Goal: Information Seeking & Learning: Learn about a topic

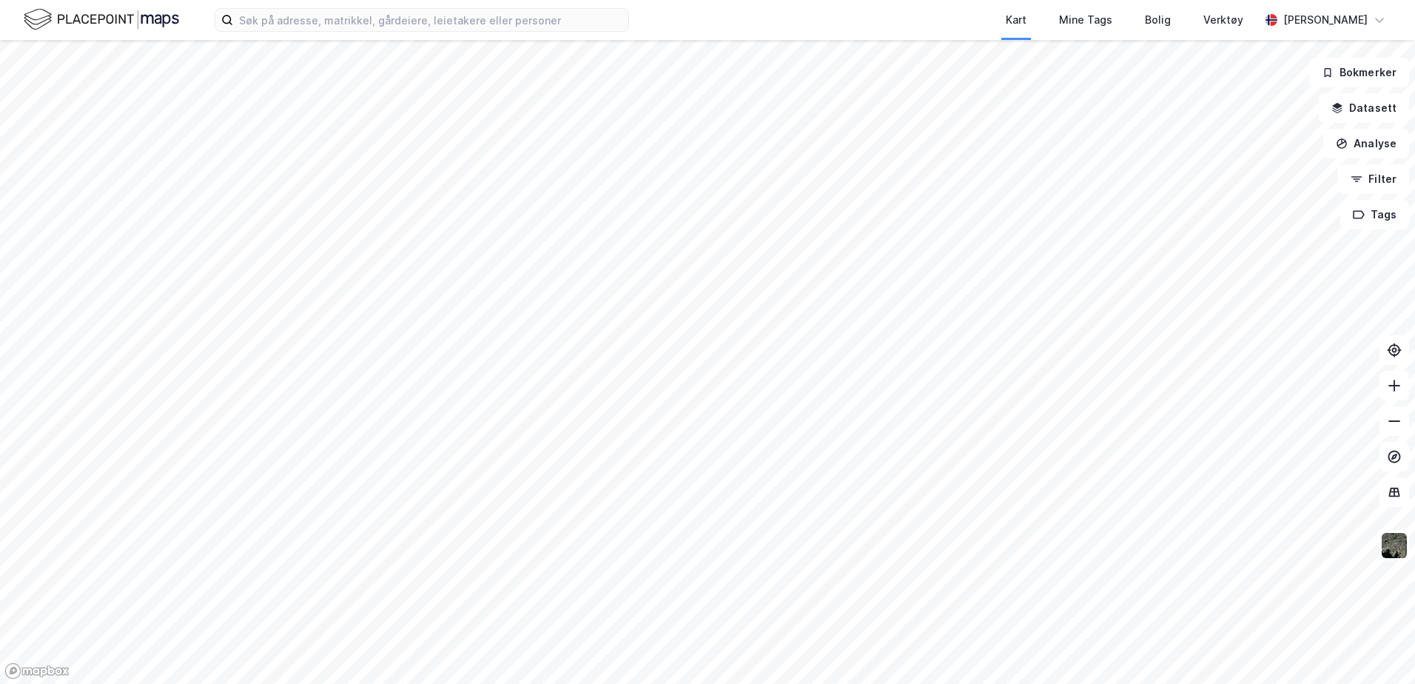
click at [701, 19] on div "Kart Mine Tags Bolig Verktøy" at bounding box center [980, 20] width 560 height 40
click at [656, 14] on div "Kart Mine Tags Bolig Verktøy [PERSON_NAME]" at bounding box center [707, 20] width 1415 height 40
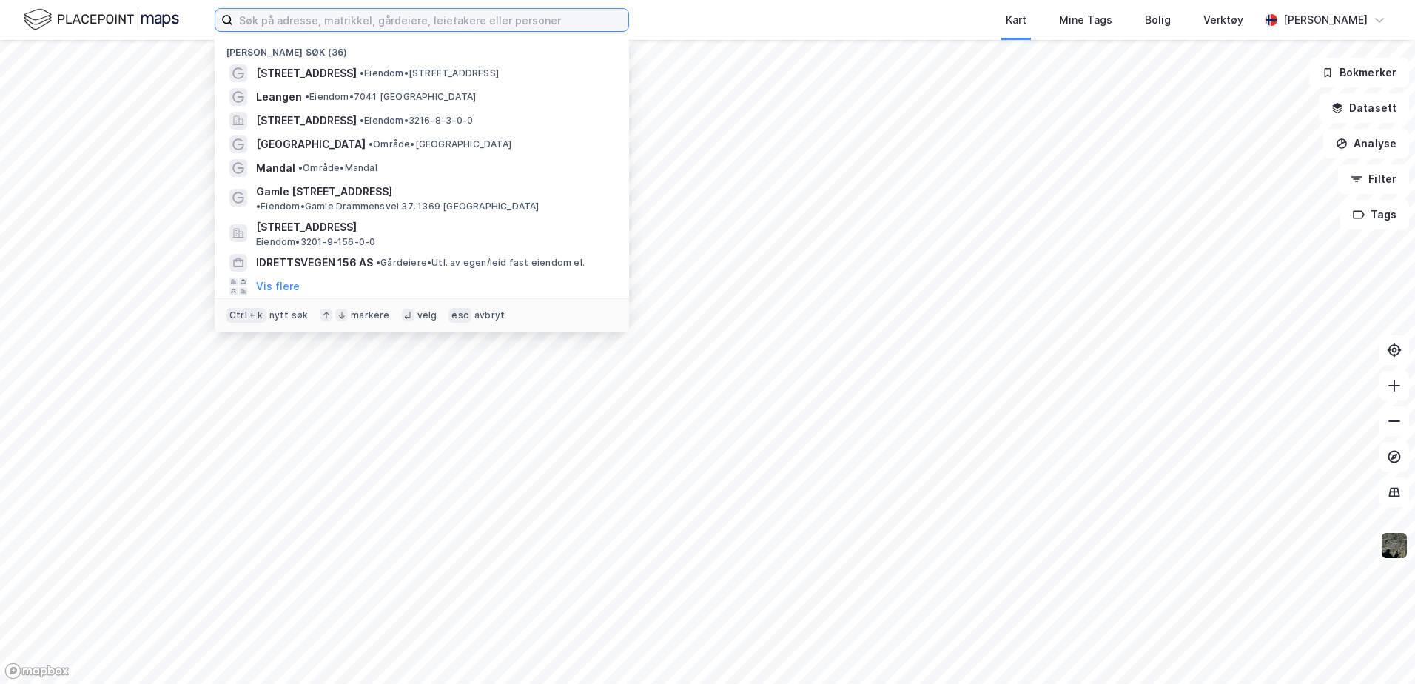
click at [363, 18] on input at bounding box center [430, 20] width 395 height 22
click at [600, 21] on input at bounding box center [430, 20] width 395 height 22
click at [674, 18] on div "Nylige søk (36) [STREET_ADDRESS] • Eiendom • [STREET_ADDRESS] • Eiendom • [STRE…" at bounding box center [707, 20] width 1415 height 40
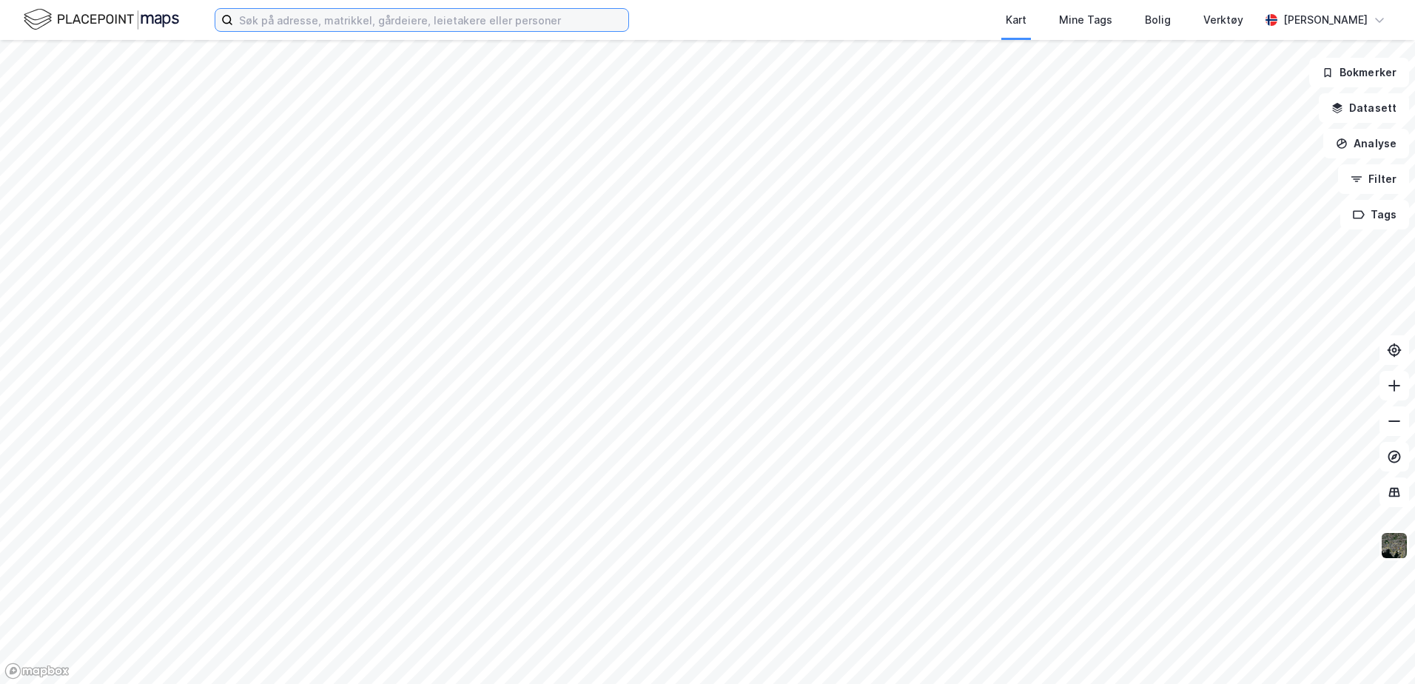
click at [560, 19] on input at bounding box center [430, 20] width 395 height 22
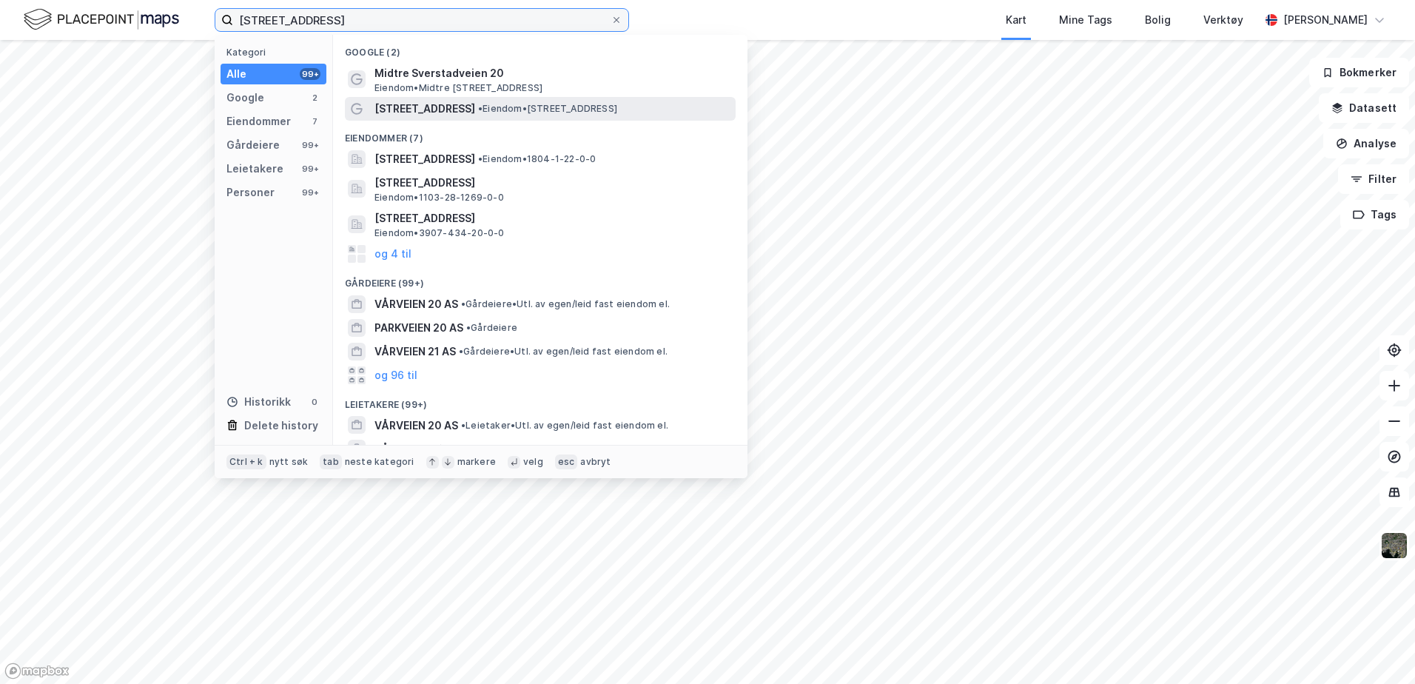
type input "[STREET_ADDRESS]"
click at [580, 108] on span "• Eiendom • [STREET_ADDRESS]" at bounding box center [547, 109] width 139 height 12
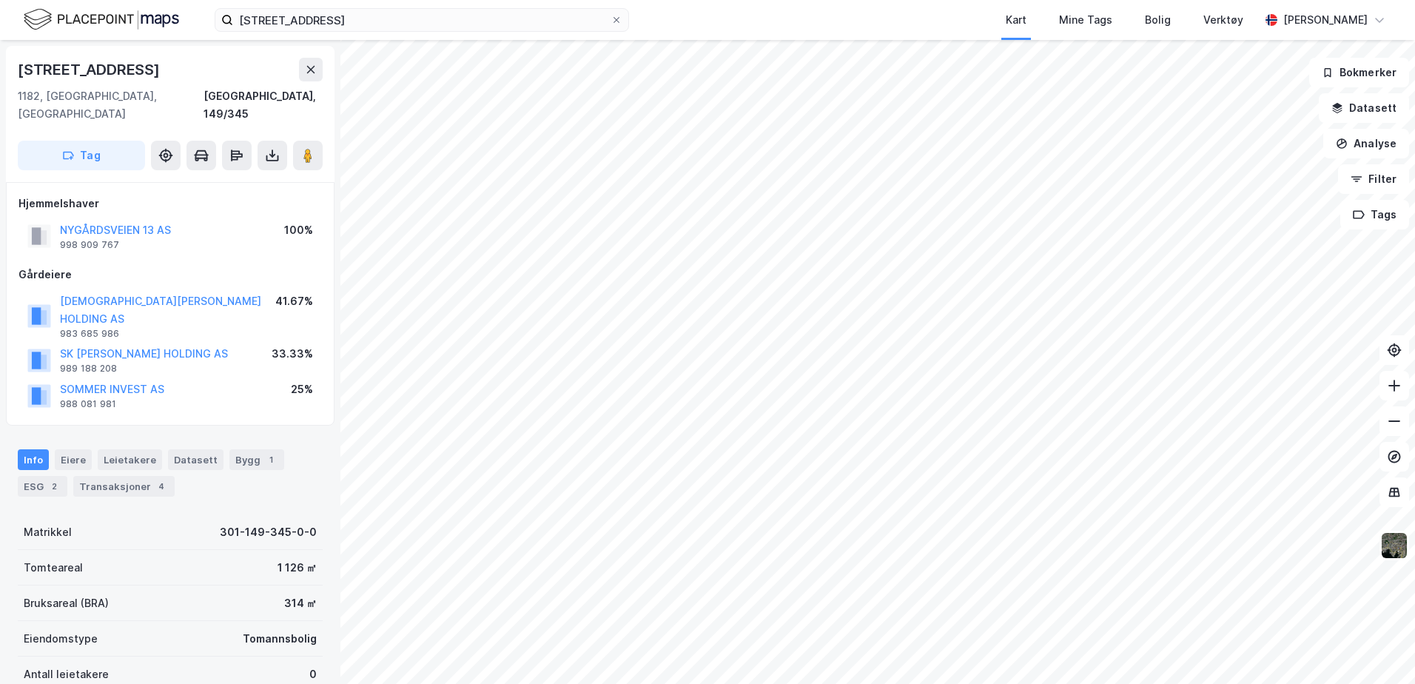
click at [738, 11] on div "Kart Mine Tags Bolig Verktøy" at bounding box center [980, 20] width 560 height 40
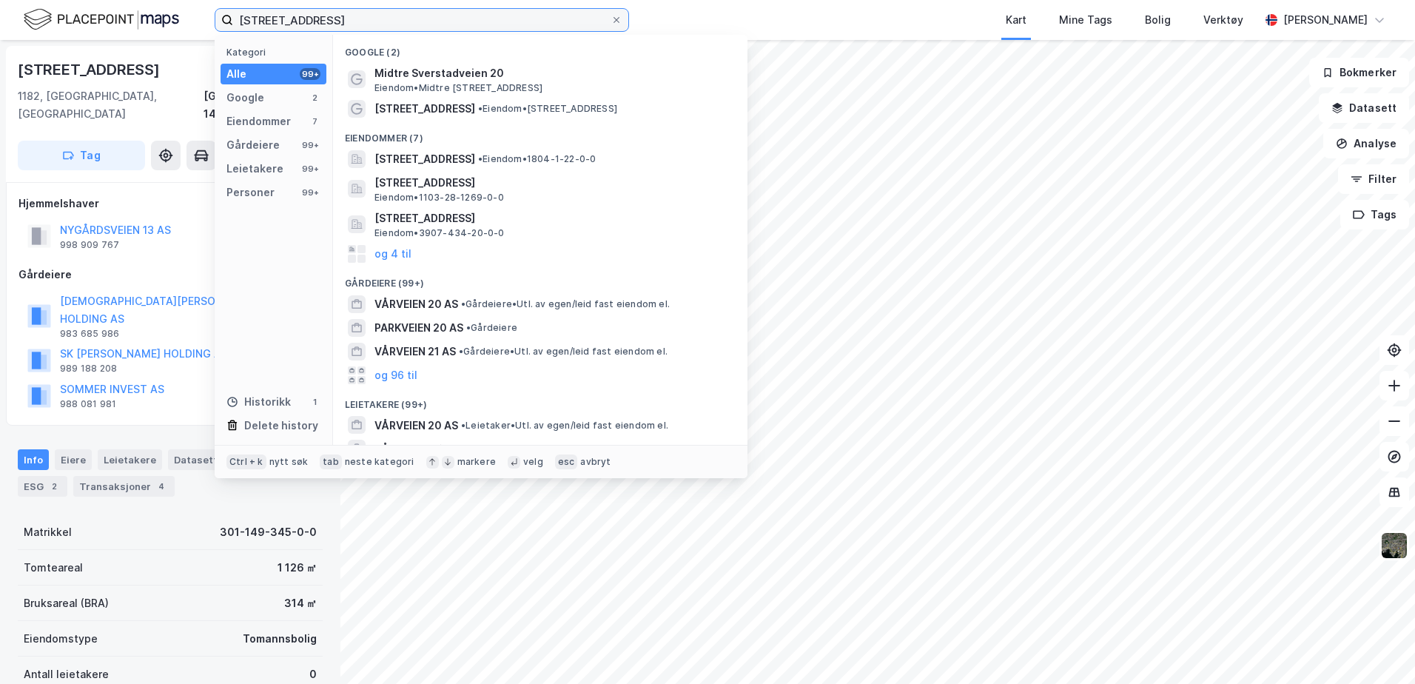
click at [336, 10] on input "[STREET_ADDRESS]" at bounding box center [422, 20] width 378 height 22
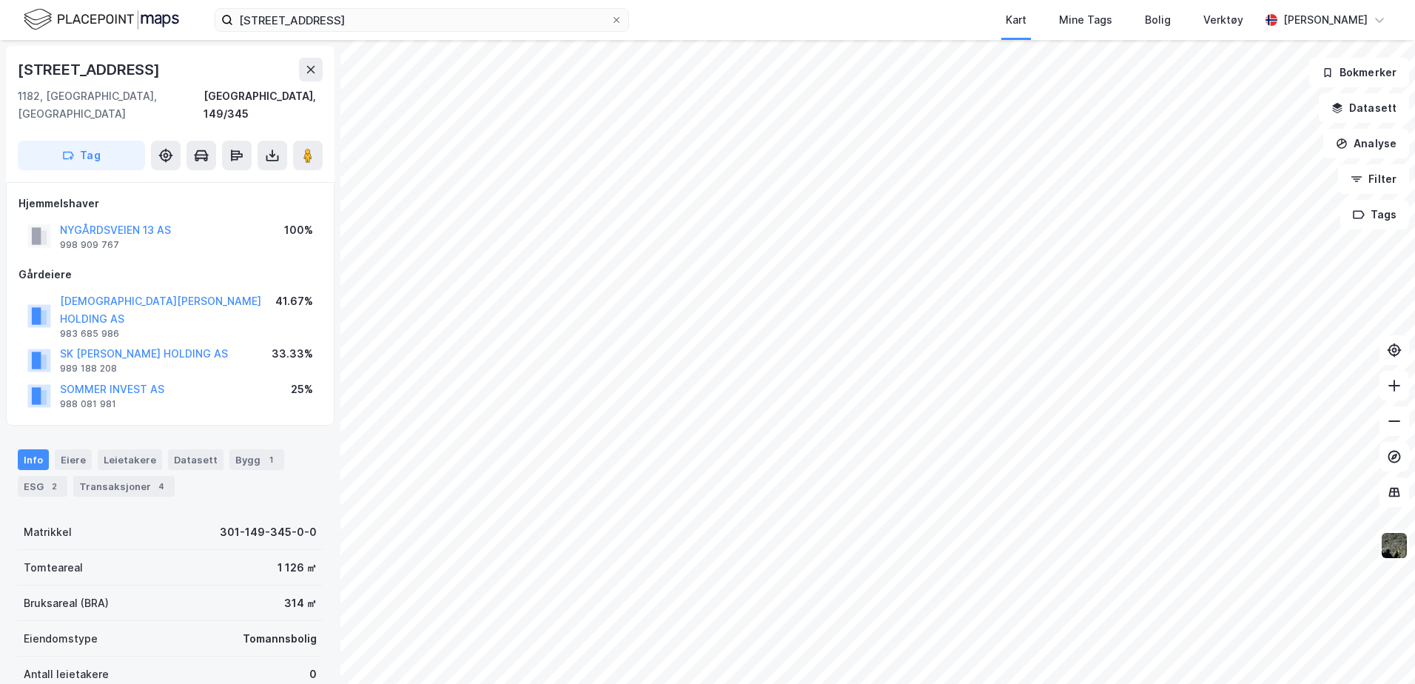
click at [183, 76] on div "[STREET_ADDRESS]" at bounding box center [170, 70] width 305 height 24
click at [324, 375] on div "Hjemmelshaver NYGÅRDSVEIEN 13 AS 998 909 767 100% Gårdeiere [DEMOGRAPHIC_DATA][…" at bounding box center [170, 304] width 329 height 244
drag, startPoint x: 326, startPoint y: 100, endPoint x: 279, endPoint y: 100, distance: 47.4
click at [279, 100] on div "[STREET_ADDRESS]" at bounding box center [170, 114] width 329 height 136
copy div "149/345"
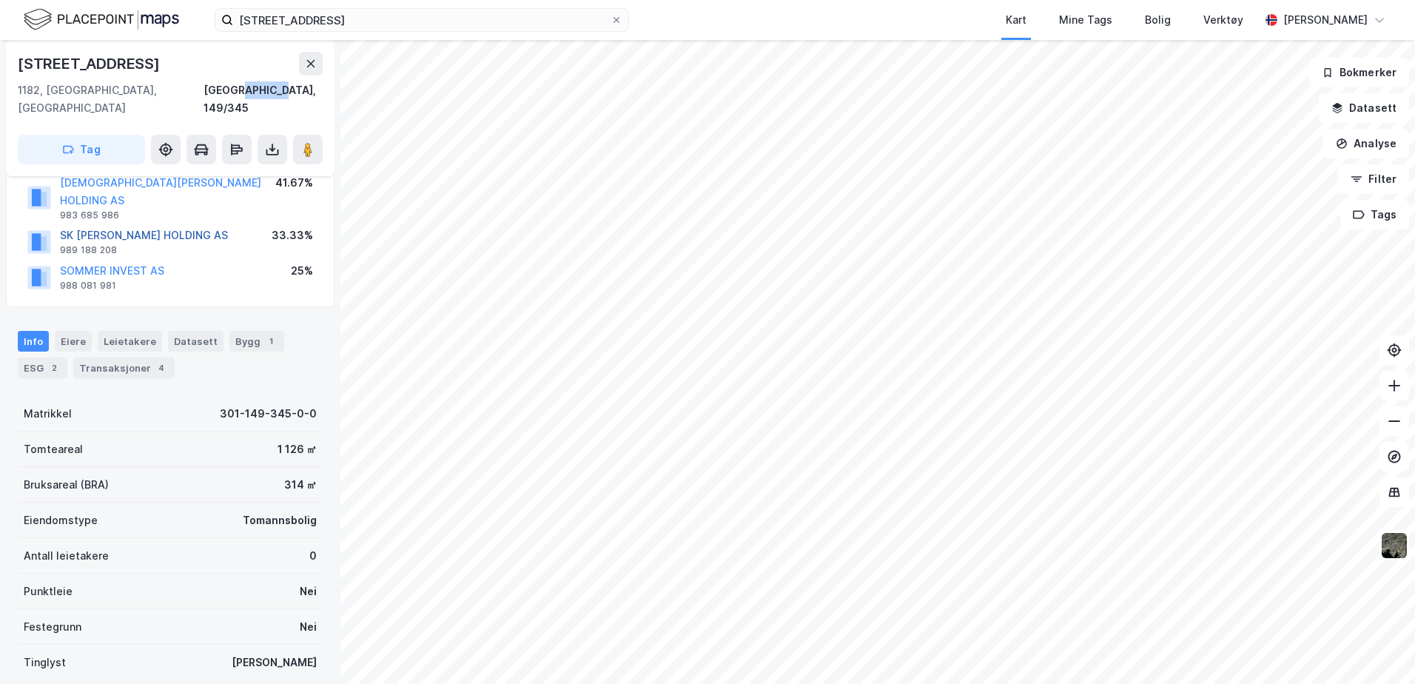
scroll to position [192, 0]
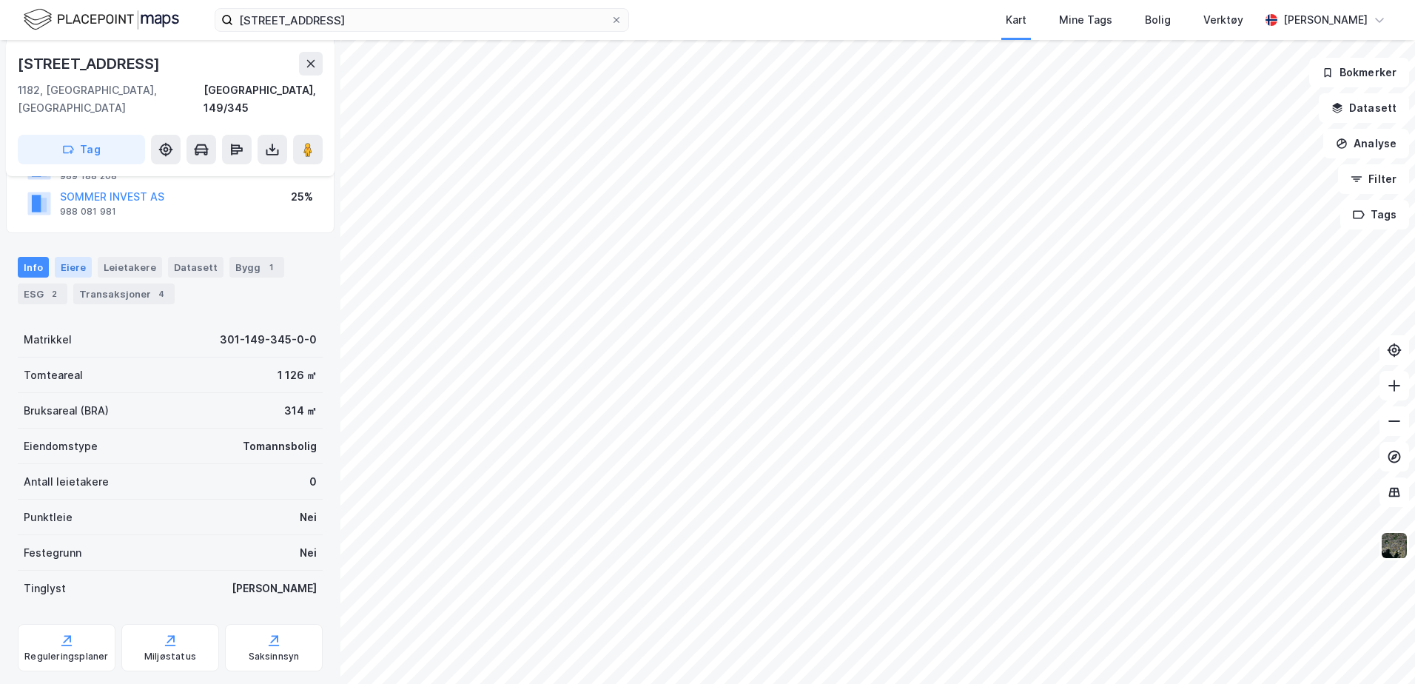
click at [69, 257] on div "Eiere" at bounding box center [73, 267] width 37 height 21
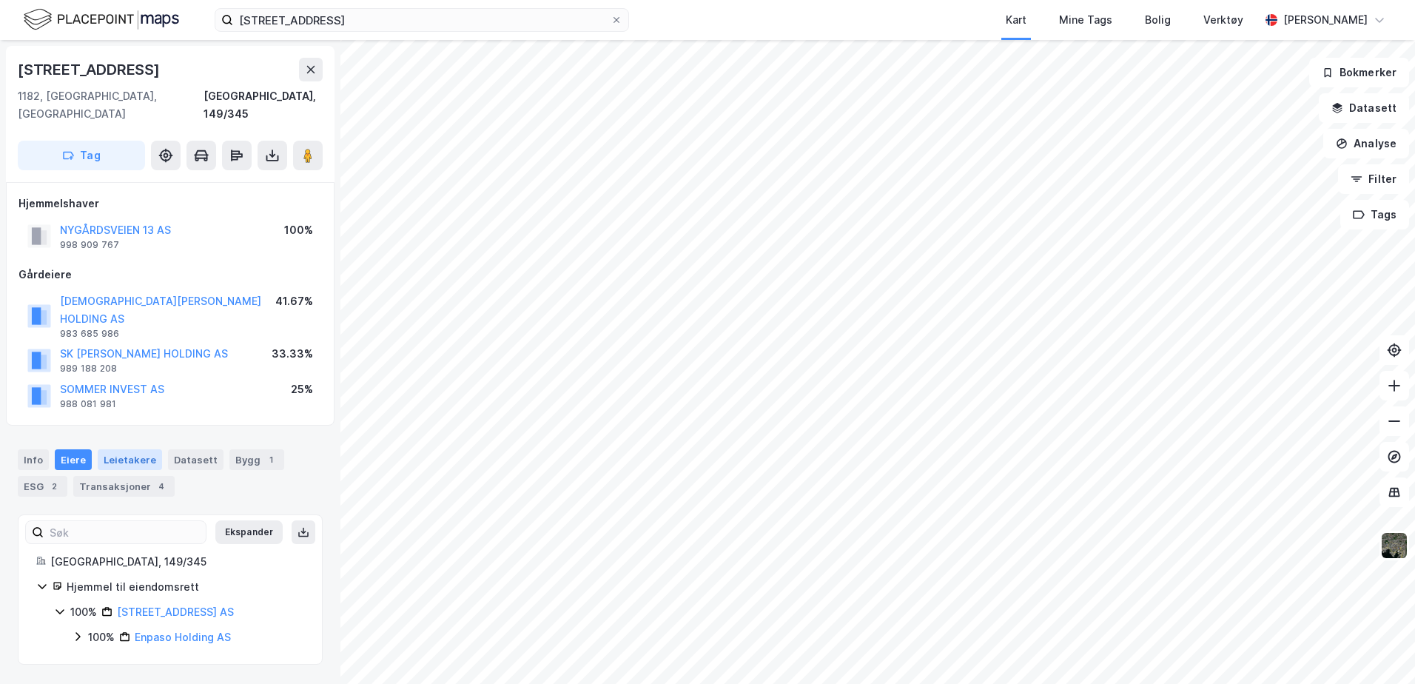
click at [135, 449] on div "Leietakere" at bounding box center [130, 459] width 64 height 21
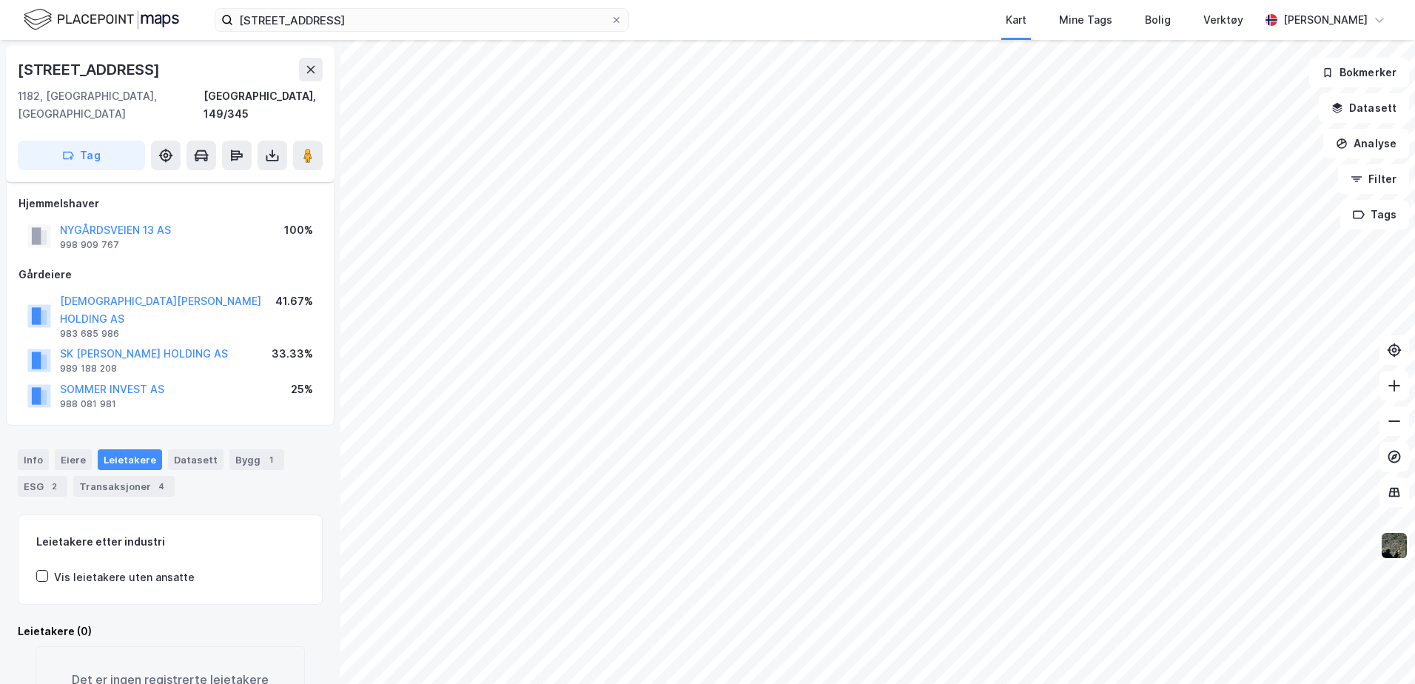
scroll to position [47, 0]
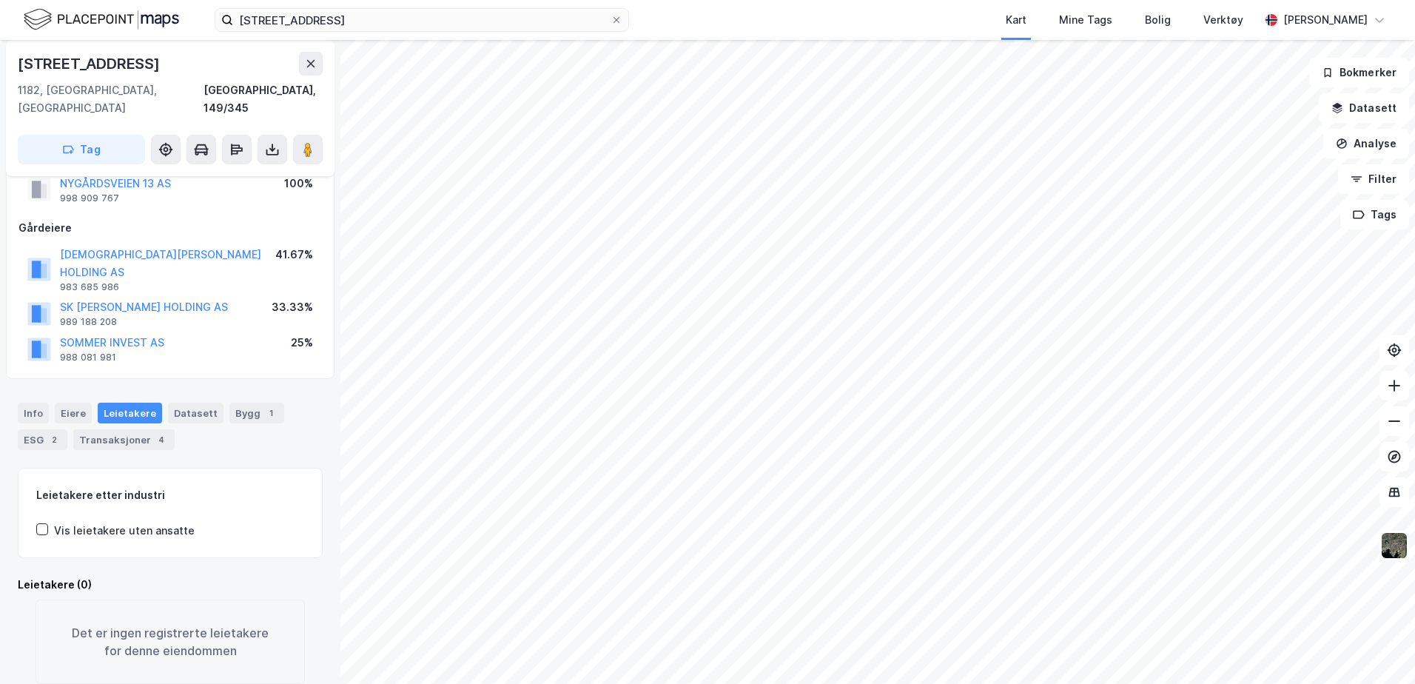
click at [84, 403] on div "Eiere" at bounding box center [73, 413] width 37 height 21
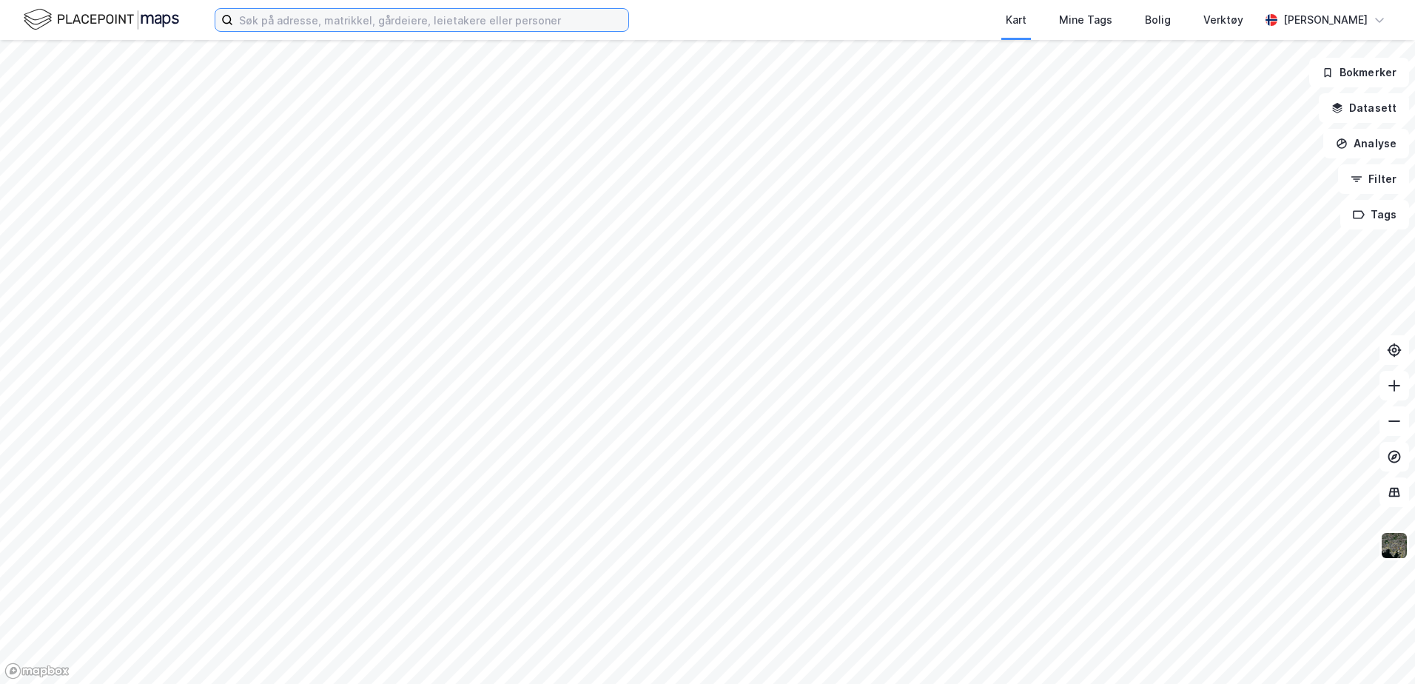
click at [314, 19] on input at bounding box center [430, 20] width 395 height 22
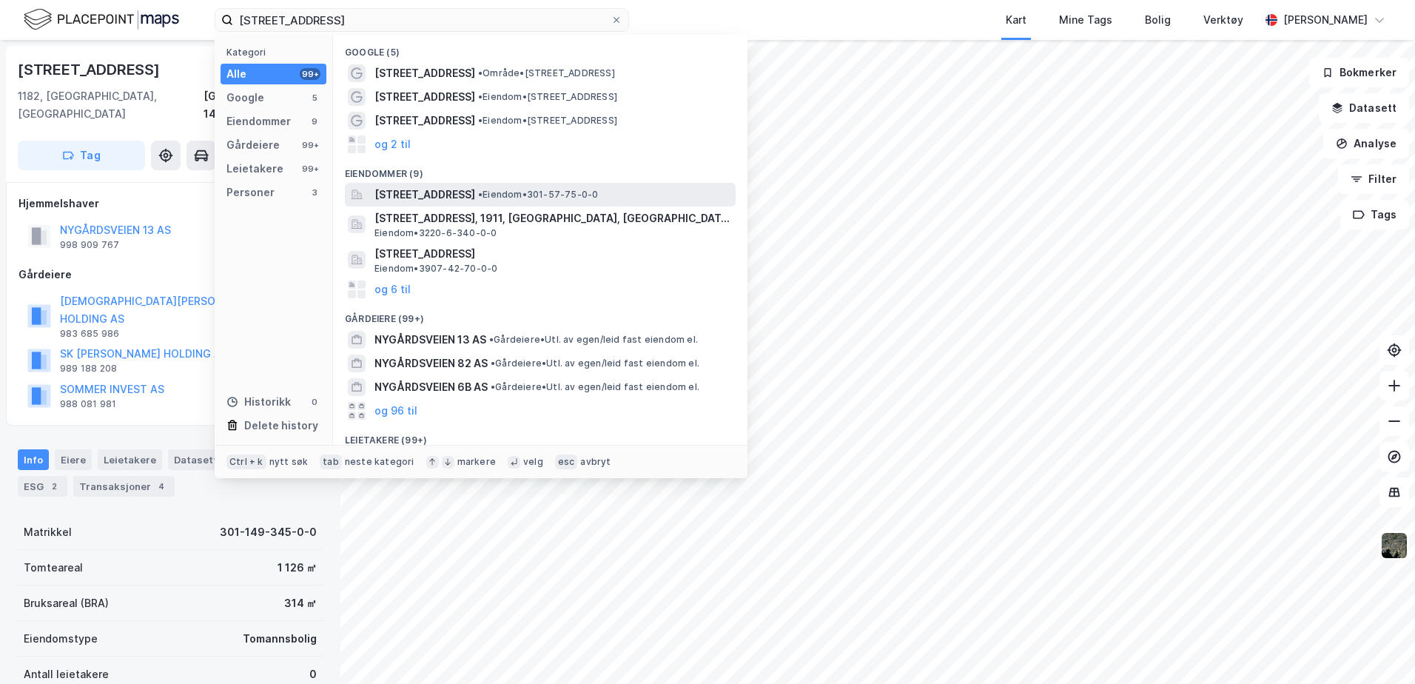
click at [583, 195] on span "• Eiendom • 301-57-75-0-0" at bounding box center [538, 195] width 120 height 12
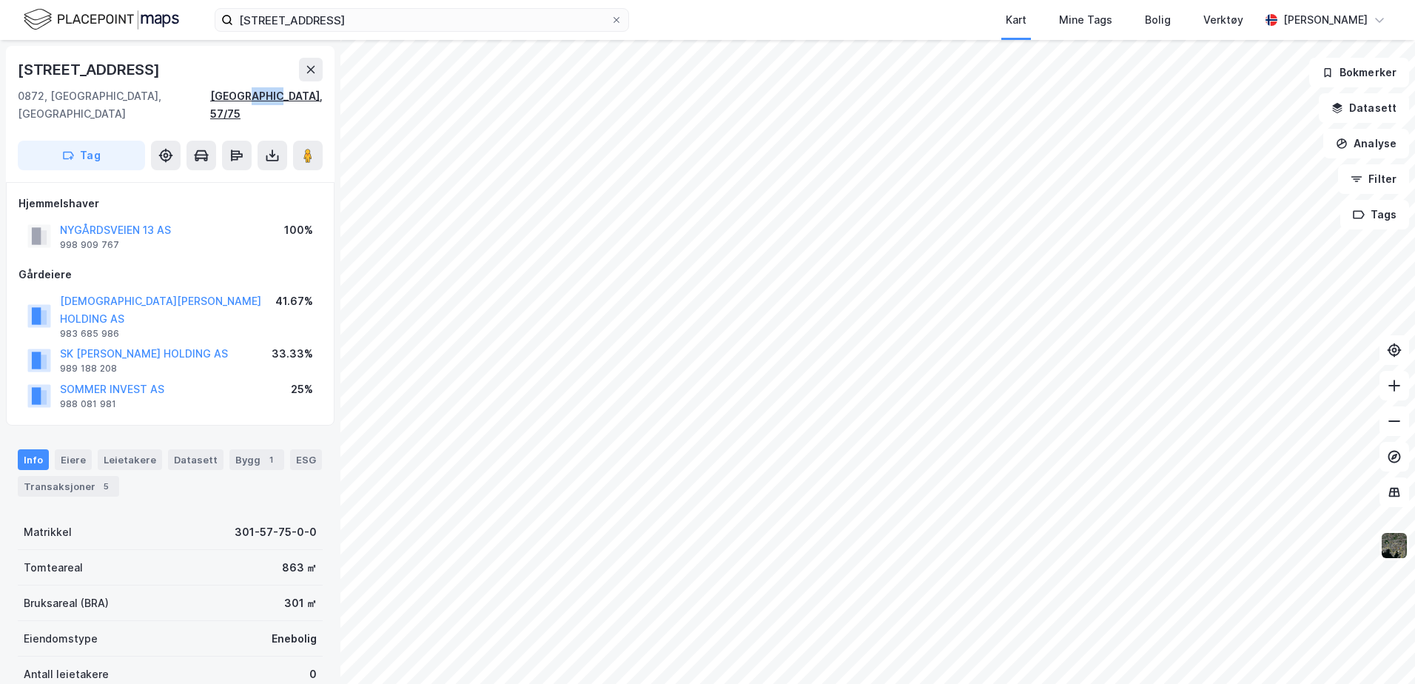
drag, startPoint x: 326, startPoint y: 93, endPoint x: 296, endPoint y: 96, distance: 29.7
click at [296, 96] on div "Nygårdsveien 13 0872, Oslo, Oslo Oslo, 57/75 Tag" at bounding box center [170, 114] width 329 height 136
copy div "57/75"
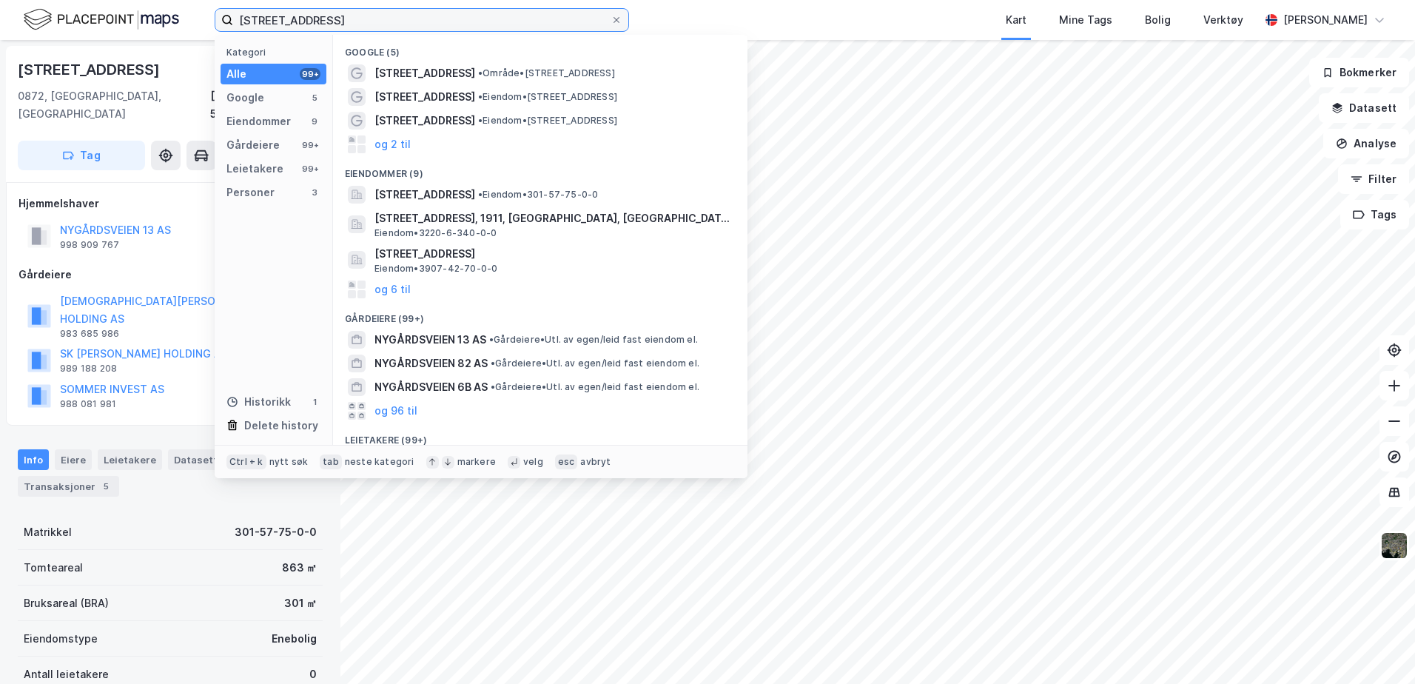
drag, startPoint x: 362, startPoint y: 17, endPoint x: 213, endPoint y: 8, distance: 149.1
click at [213, 8] on div "Nygårdsveien 13 Kategori Alle 99+ Google 5 Eiendommer 9 Gårdeiere 99+ Leietaker…" at bounding box center [707, 20] width 1415 height 40
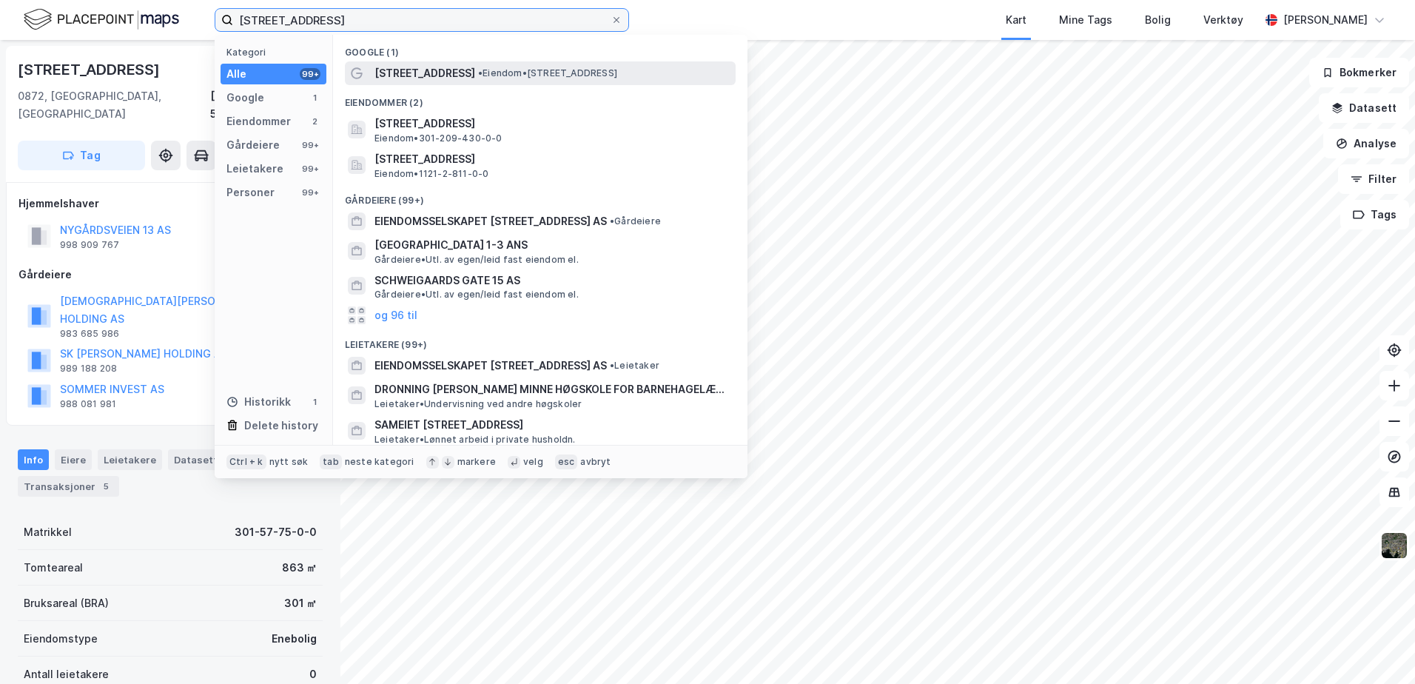
type input "[STREET_ADDRESS]"
click at [475, 68] on span "[STREET_ADDRESS]" at bounding box center [425, 73] width 101 height 18
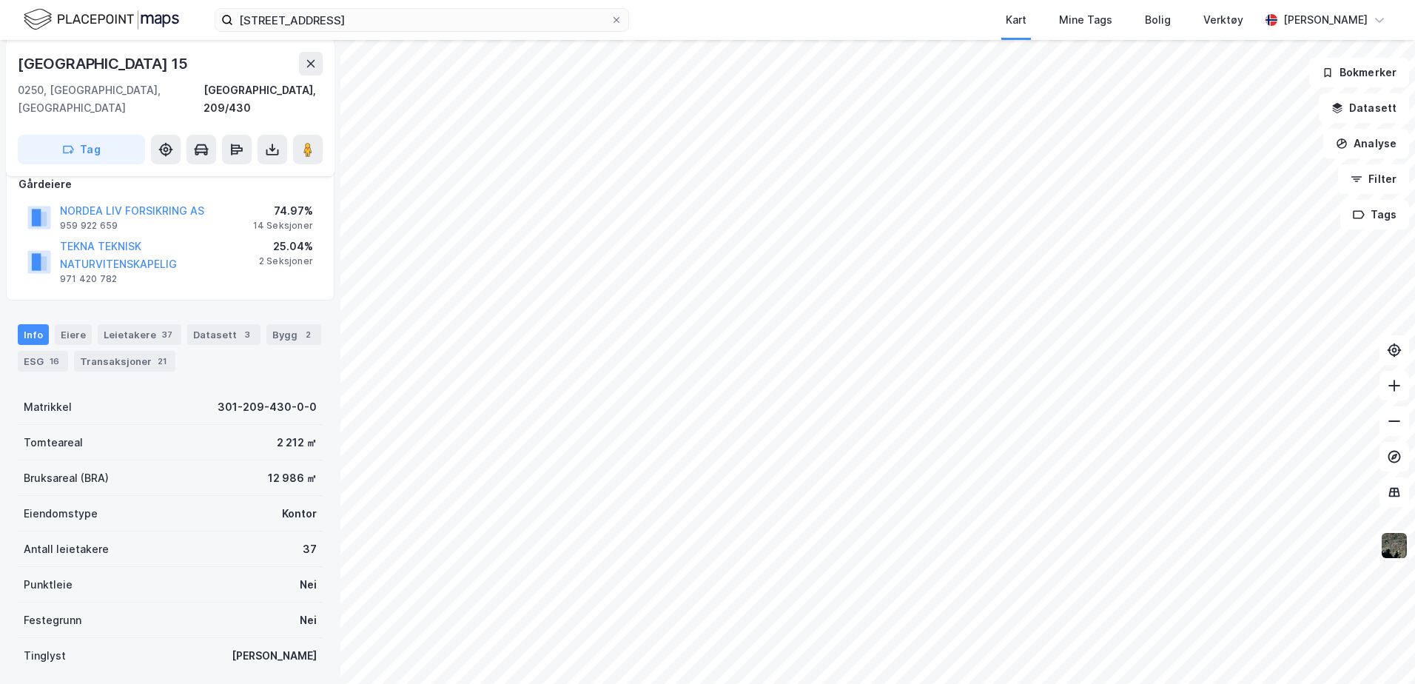
scroll to position [173, 0]
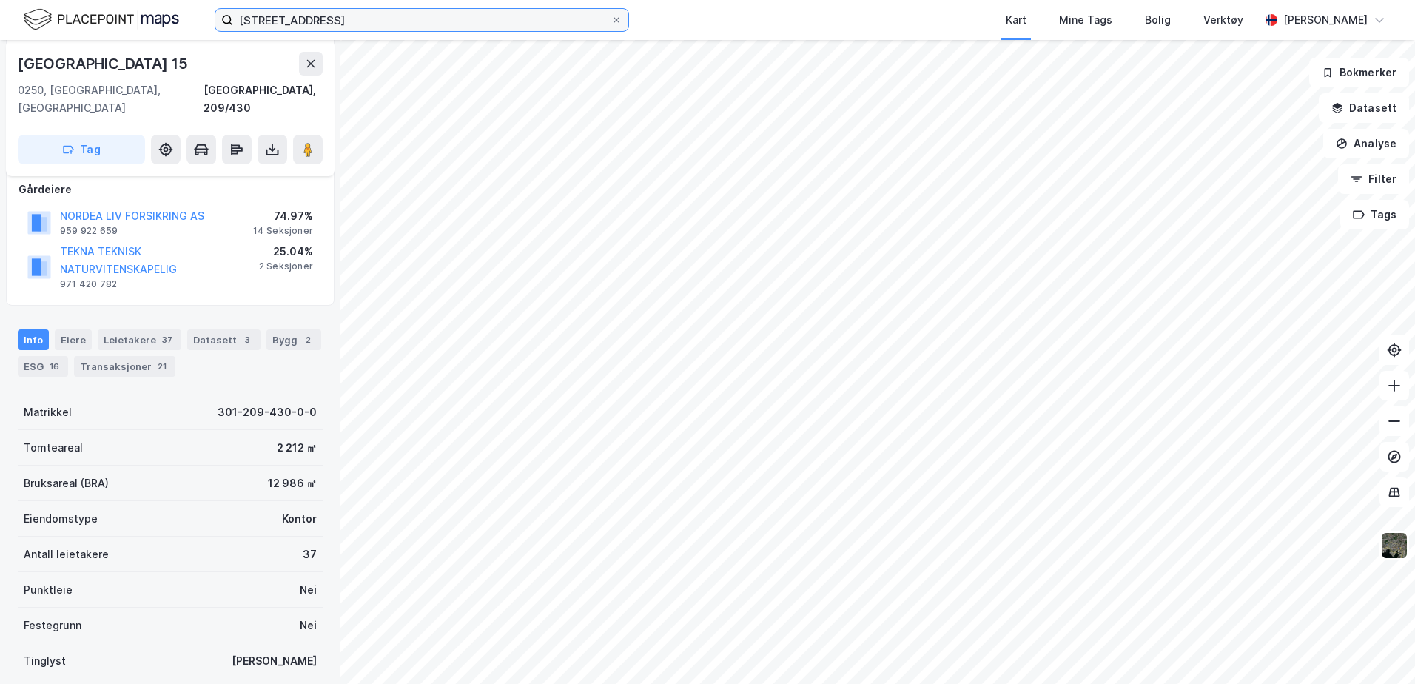
click at [397, 15] on input "[STREET_ADDRESS]" at bounding box center [422, 20] width 378 height 22
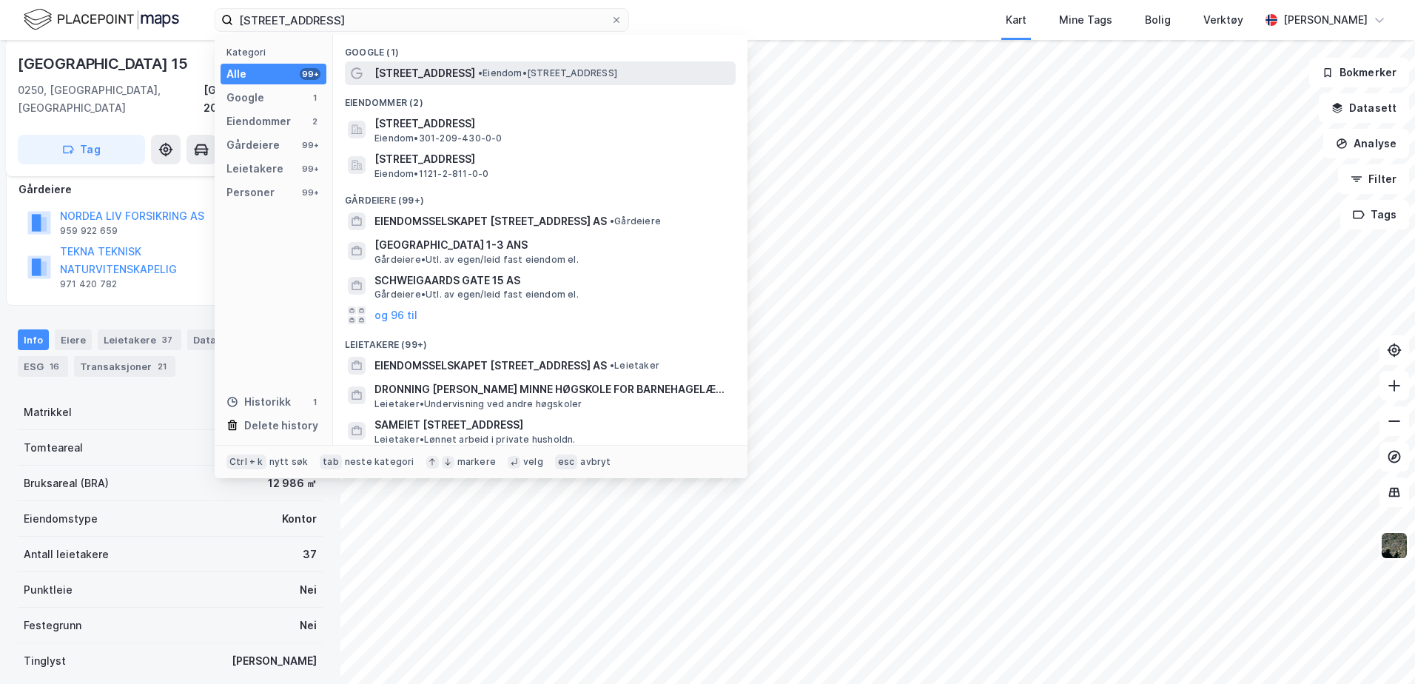
click at [468, 64] on span "[STREET_ADDRESS]" at bounding box center [425, 73] width 101 height 18
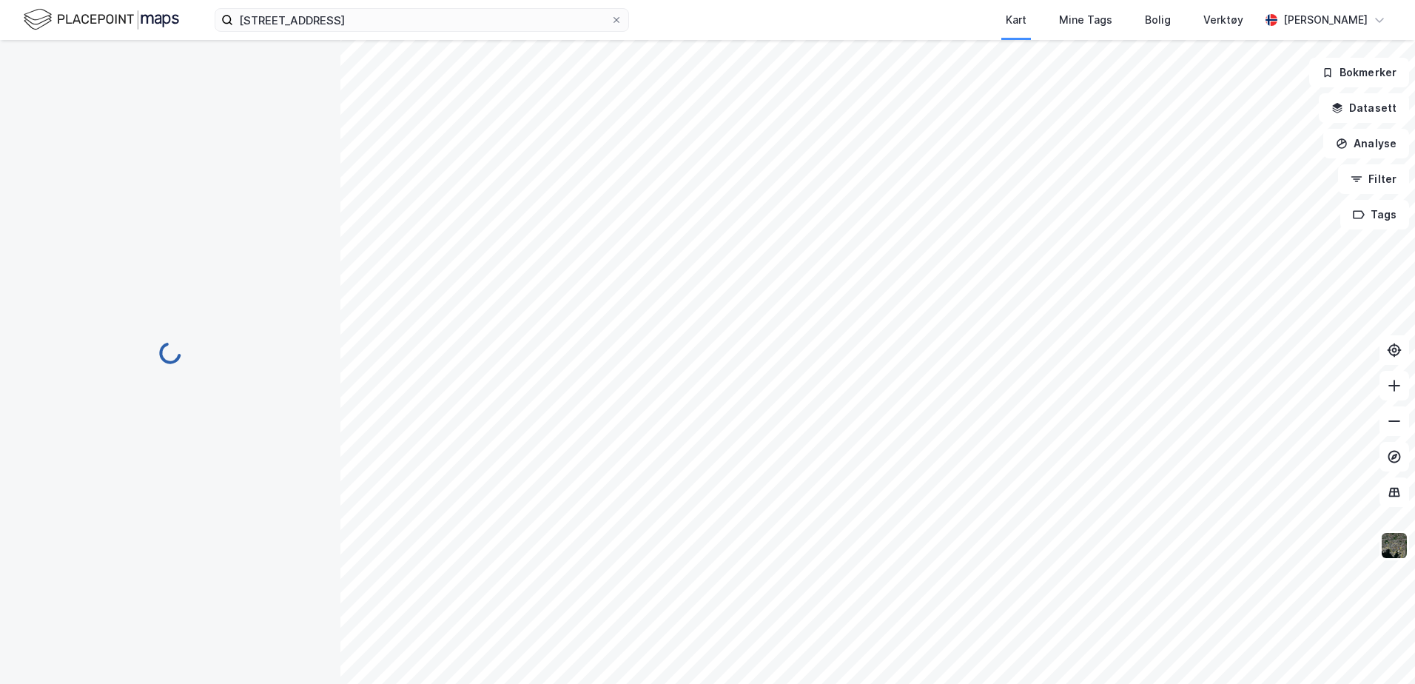
scroll to position [173, 0]
